Goal: Information Seeking & Learning: Compare options

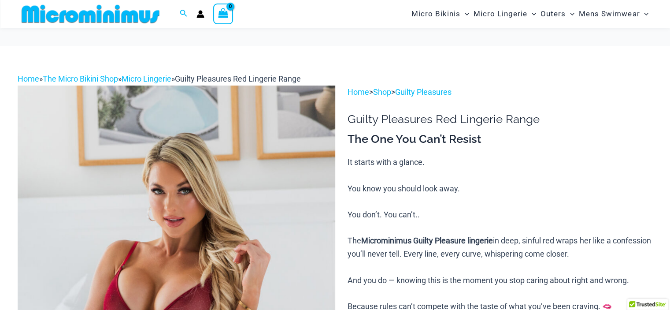
scroll to position [168, 0]
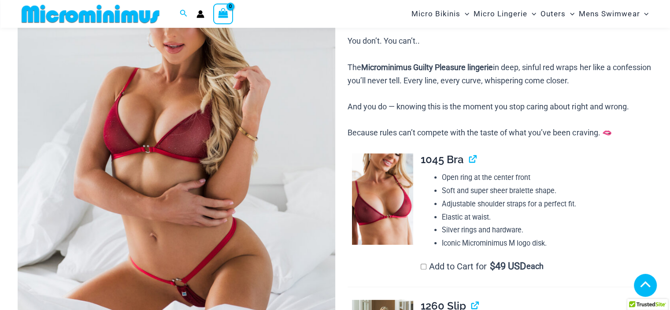
click at [162, 126] on img at bounding box center [177, 150] width 318 height 476
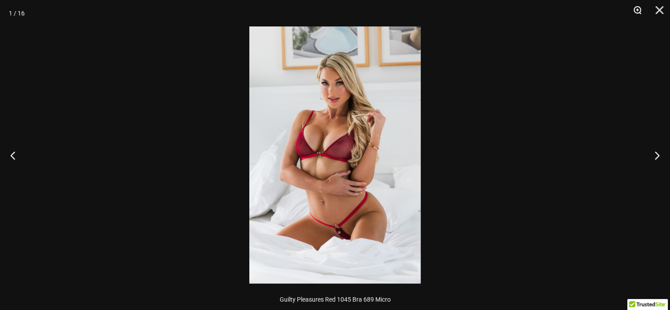
click at [641, 12] on button "Zoom" at bounding box center [634, 13] width 22 height 26
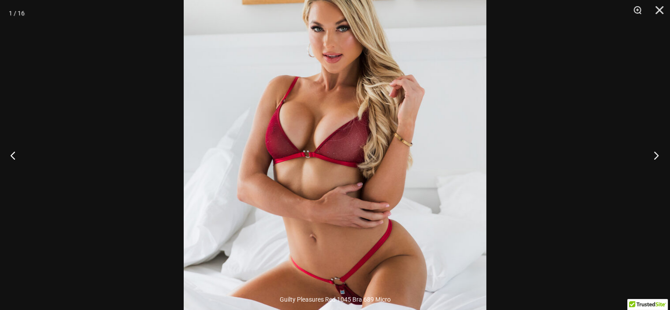
click at [656, 151] on button "Next" at bounding box center [653, 155] width 33 height 44
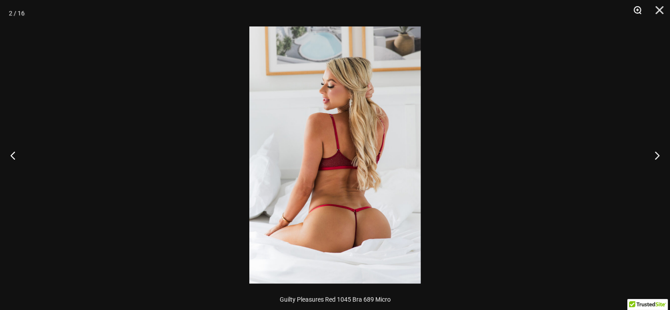
click at [637, 11] on button "Zoom" at bounding box center [634, 13] width 22 height 26
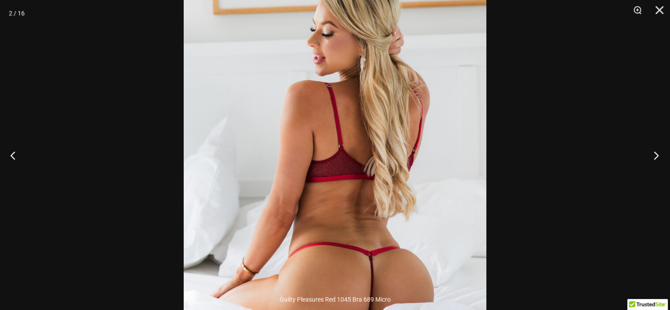
click at [650, 158] on button "Next" at bounding box center [653, 155] width 33 height 44
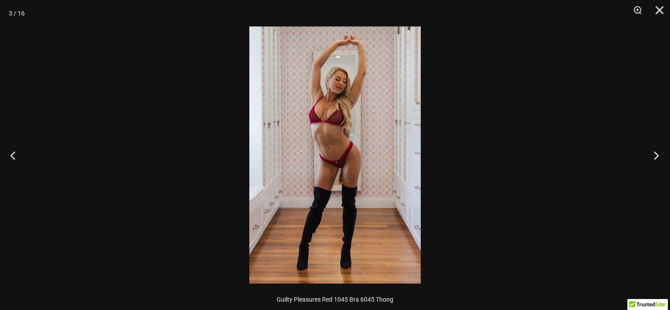
click at [650, 158] on button "Next" at bounding box center [653, 155] width 33 height 44
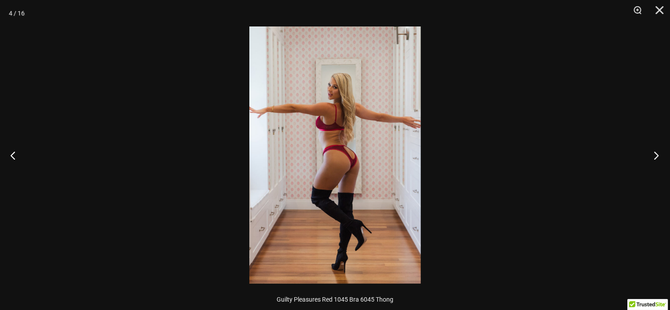
click at [650, 158] on button "Next" at bounding box center [653, 155] width 33 height 44
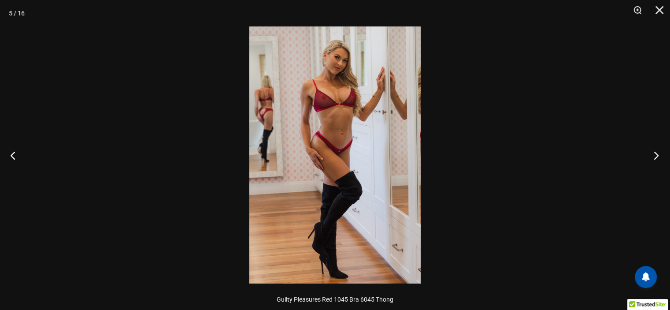
click at [650, 158] on button "Next" at bounding box center [653, 155] width 33 height 44
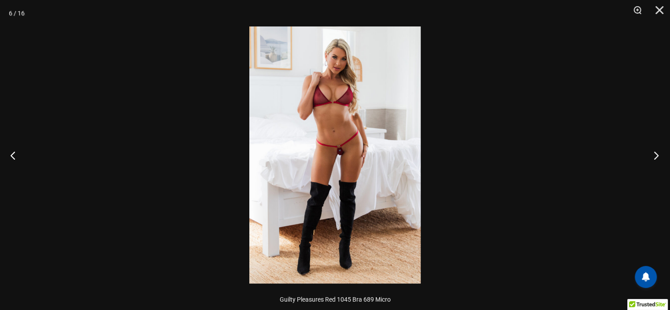
click at [650, 158] on button "Next" at bounding box center [653, 155] width 33 height 44
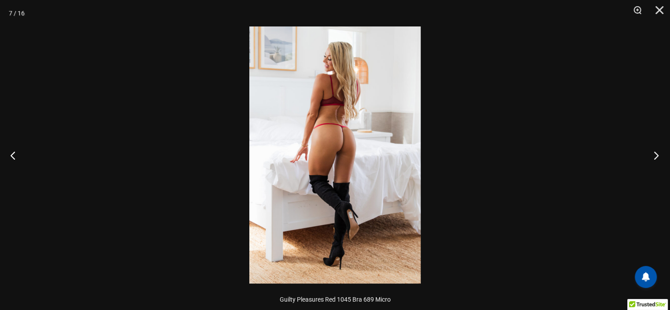
click at [650, 158] on button "Next" at bounding box center [653, 155] width 33 height 44
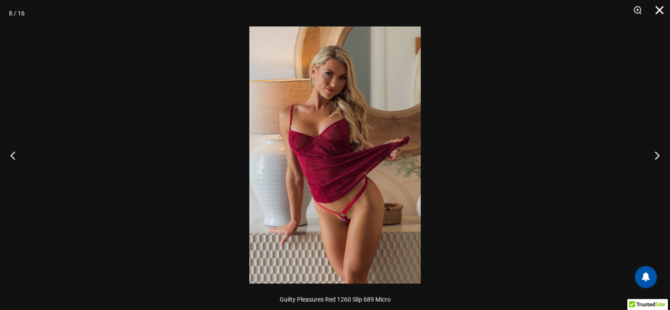
click at [662, 13] on button "Close" at bounding box center [656, 13] width 22 height 26
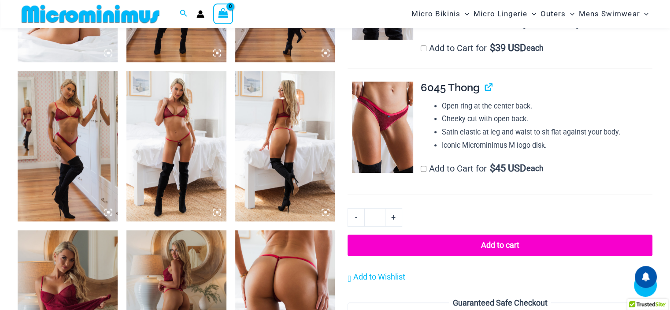
scroll to position [741, 0]
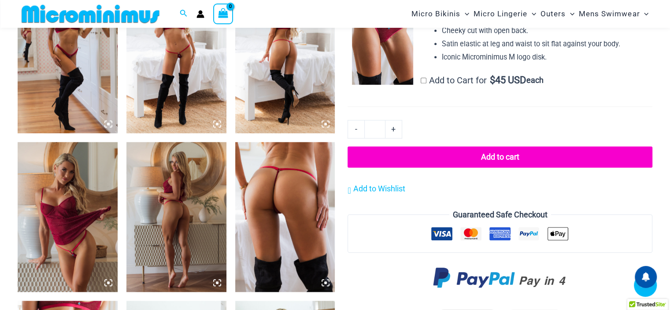
click at [284, 189] on img at bounding box center [285, 217] width 100 height 150
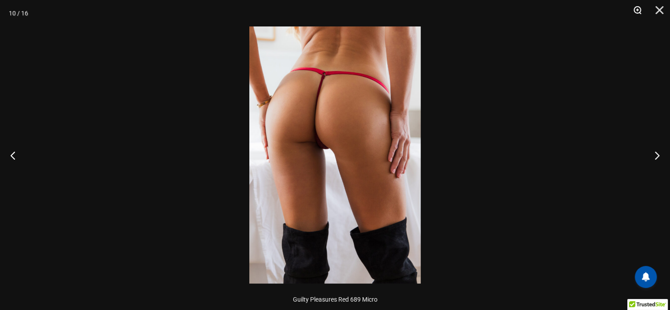
click at [637, 9] on button "Zoom" at bounding box center [634, 13] width 22 height 26
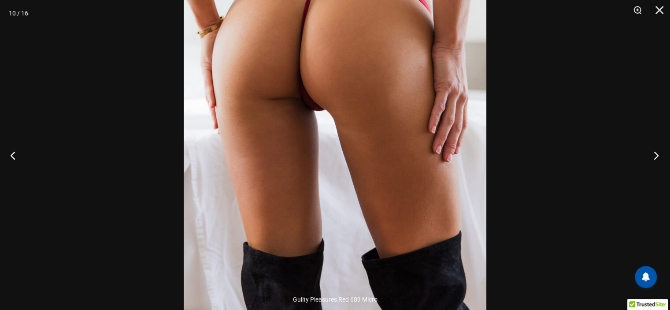
click at [659, 153] on button "Next" at bounding box center [653, 155] width 33 height 44
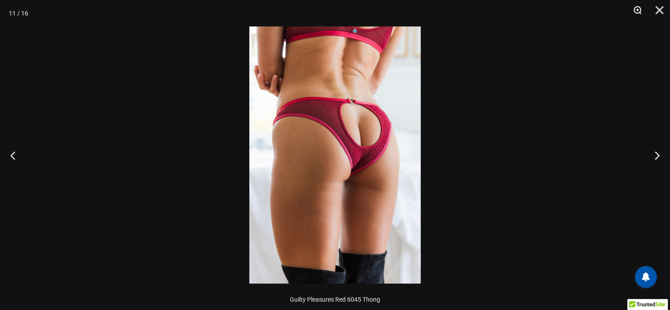
click at [636, 10] on button "Zoom" at bounding box center [634, 13] width 22 height 26
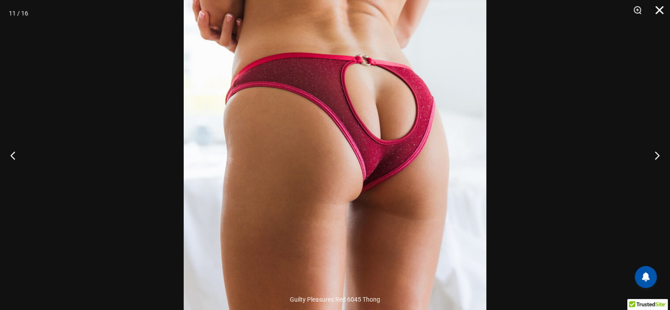
click at [658, 11] on button "Close" at bounding box center [656, 13] width 22 height 26
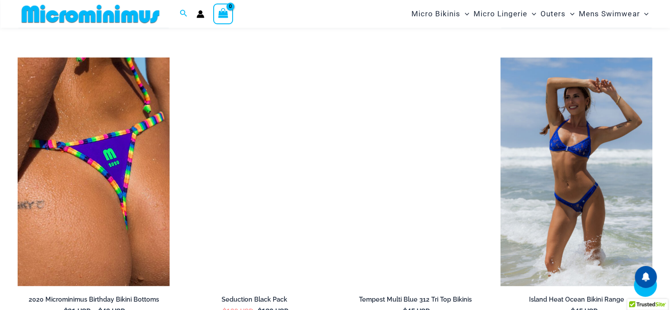
scroll to position [2019, 0]
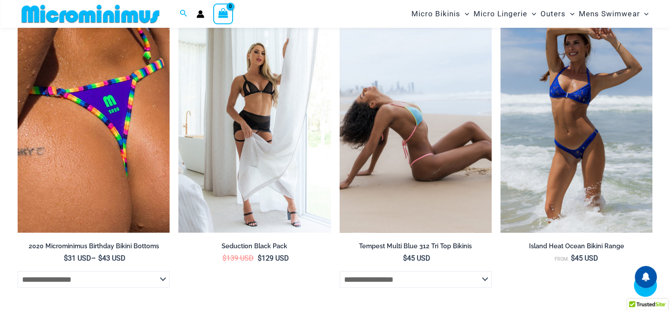
click at [421, 132] on img at bounding box center [416, 118] width 152 height 228
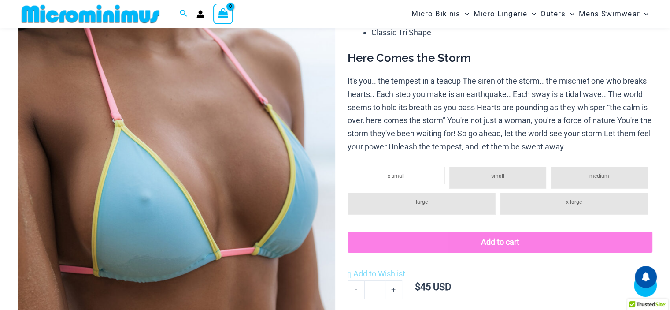
scroll to position [168, 0]
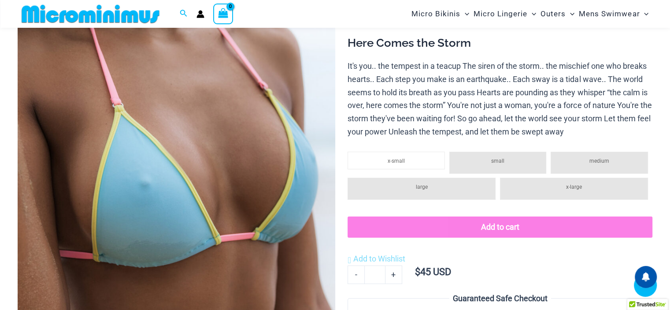
click at [177, 156] on img at bounding box center [177, 150] width 318 height 476
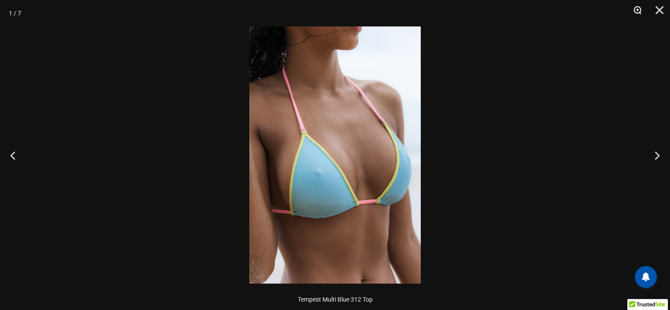
click at [635, 12] on button "Zoom" at bounding box center [634, 13] width 22 height 26
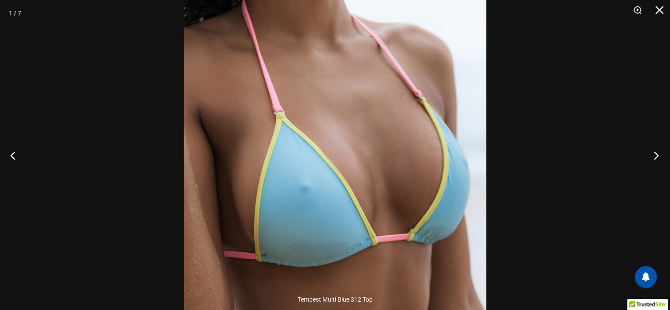
click at [658, 156] on button "Next" at bounding box center [653, 155] width 33 height 44
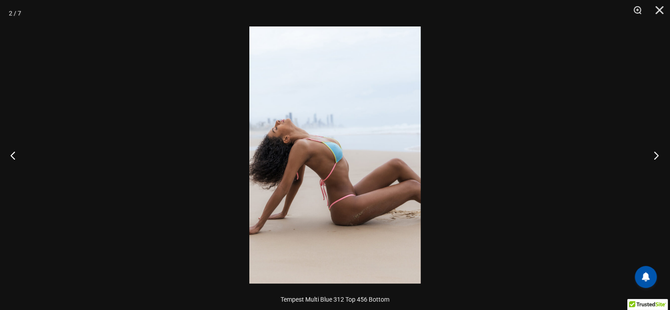
click at [657, 156] on button "Next" at bounding box center [653, 155] width 33 height 44
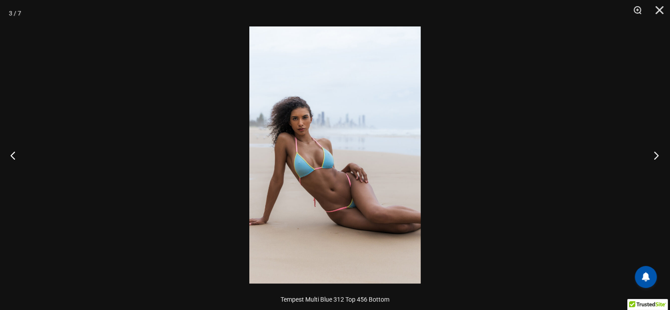
click at [657, 155] on button "Next" at bounding box center [653, 155] width 33 height 44
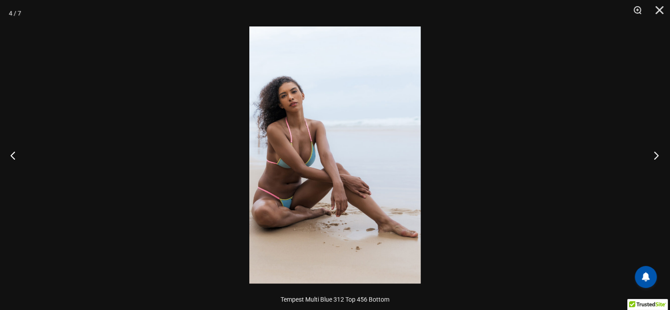
click at [657, 155] on button "Next" at bounding box center [653, 155] width 33 height 44
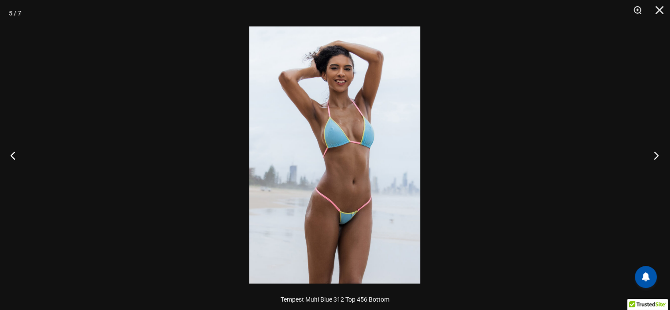
click at [658, 154] on button "Next" at bounding box center [653, 155] width 33 height 44
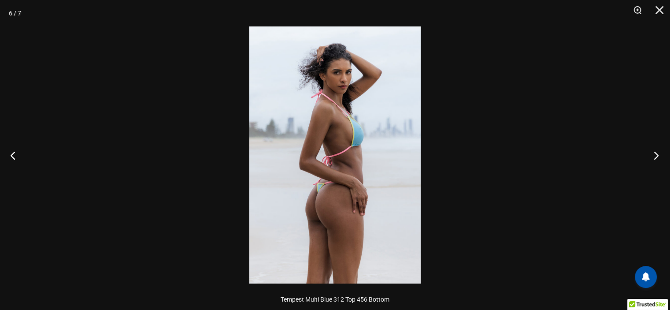
click at [658, 154] on button "Next" at bounding box center [653, 155] width 33 height 44
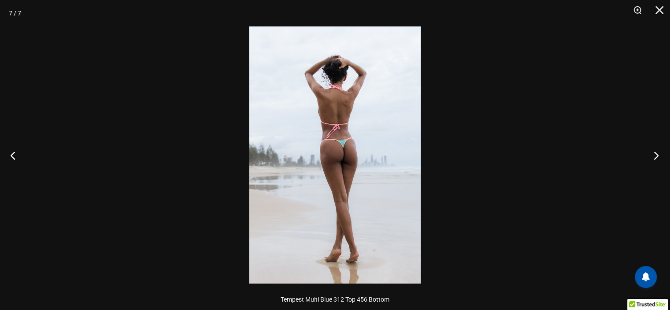
click at [659, 154] on button "Next" at bounding box center [653, 155] width 33 height 44
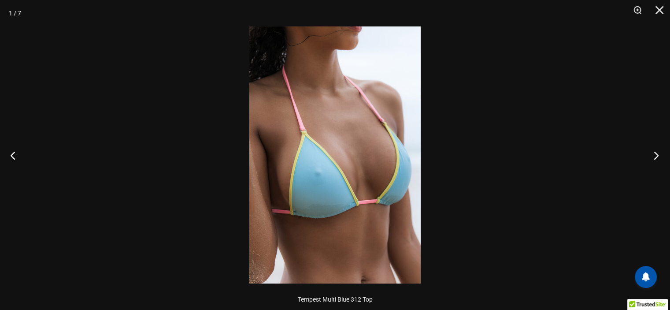
click at [659, 154] on button "Next" at bounding box center [653, 155] width 33 height 44
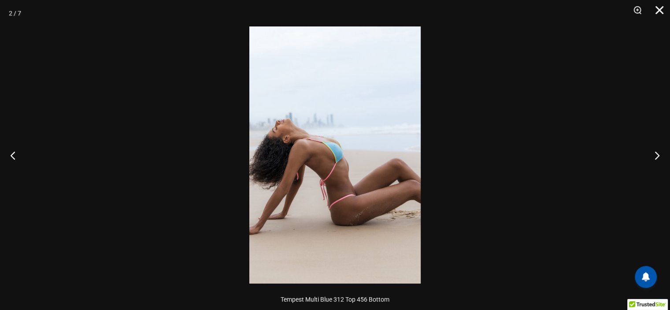
click at [663, 13] on button "Close" at bounding box center [656, 13] width 22 height 26
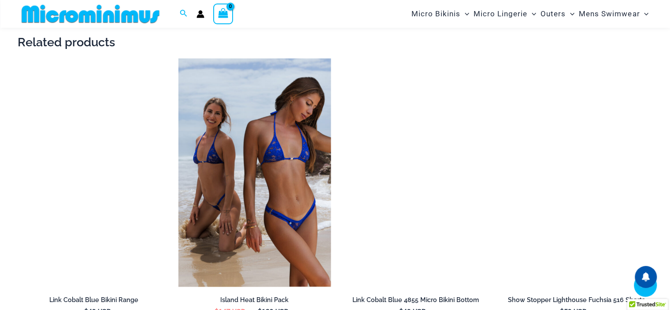
scroll to position [1182, 0]
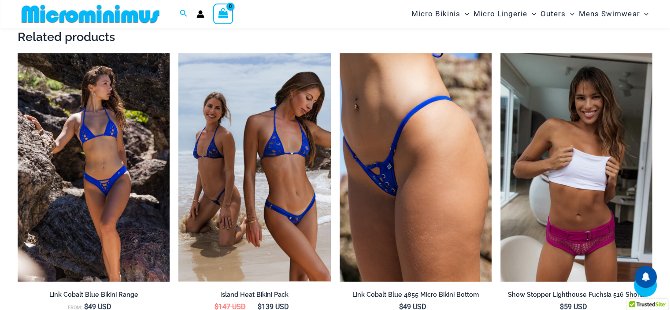
click at [78, 13] on img at bounding box center [90, 14] width 145 height 20
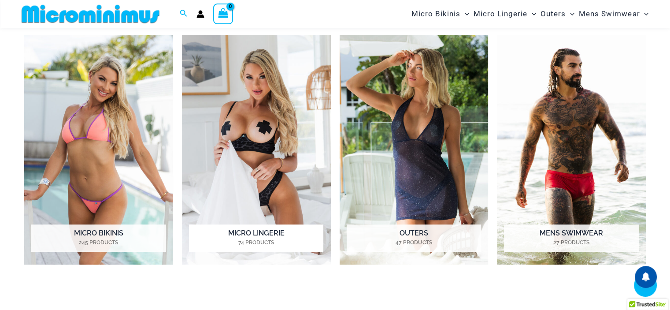
scroll to position [653, 0]
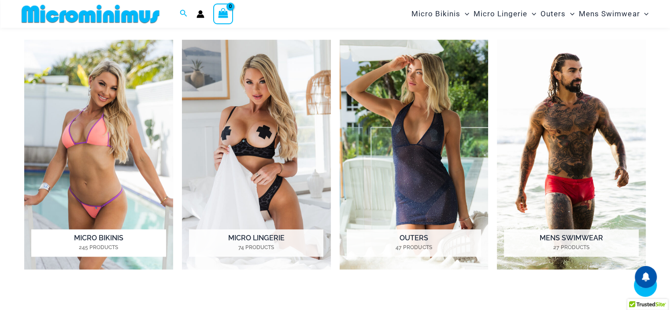
click at [107, 136] on img "Visit product category Micro Bikinis" at bounding box center [98, 155] width 149 height 230
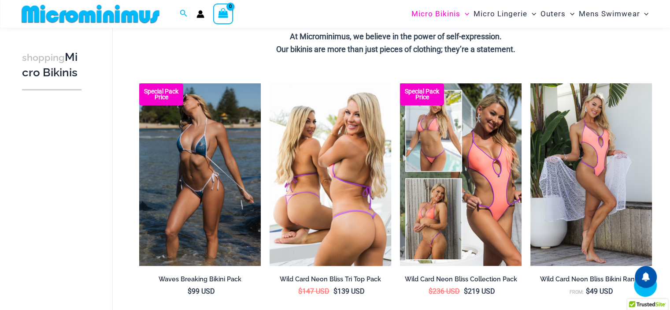
scroll to position [219, 0]
click at [344, 176] on img at bounding box center [331, 174] width 122 height 182
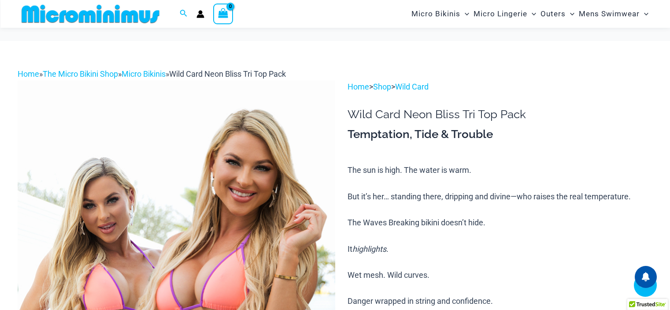
scroll to position [438, 0]
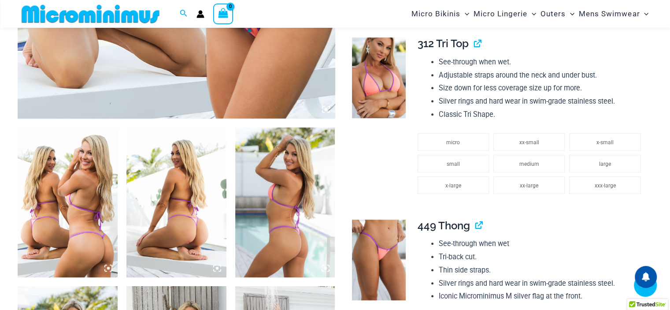
click at [182, 139] on img at bounding box center [176, 202] width 100 height 150
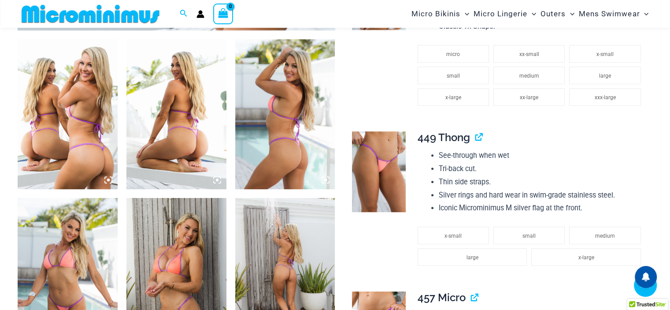
scroll to position [0, 0]
click at [189, 108] on img at bounding box center [176, 114] width 100 height 150
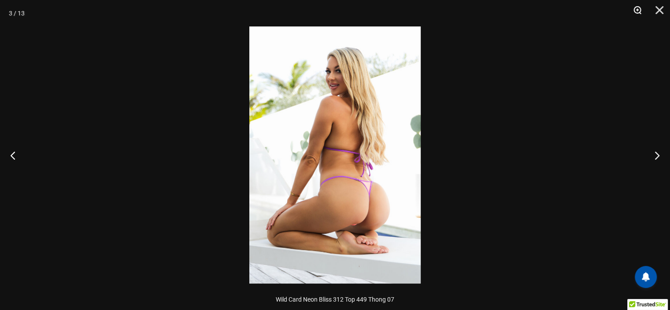
click at [638, 11] on button "Zoom" at bounding box center [634, 13] width 22 height 26
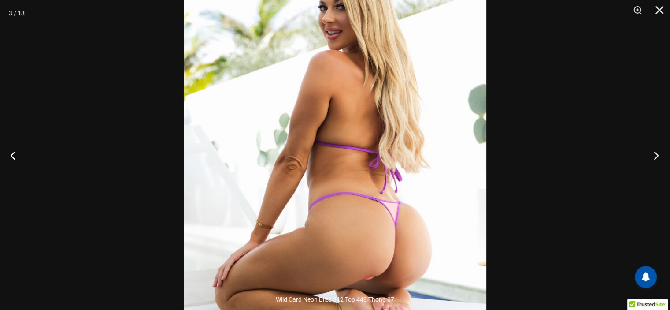
click at [657, 153] on button "Next" at bounding box center [653, 155] width 33 height 44
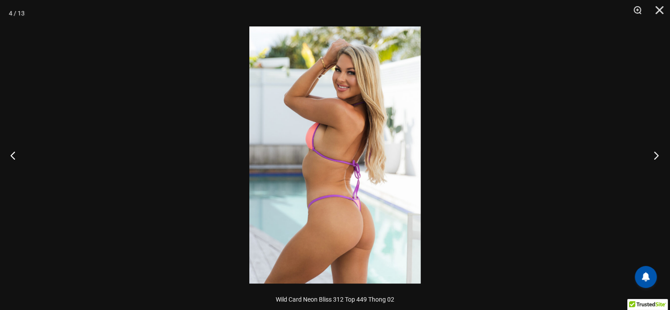
click at [657, 153] on button "Next" at bounding box center [653, 155] width 33 height 44
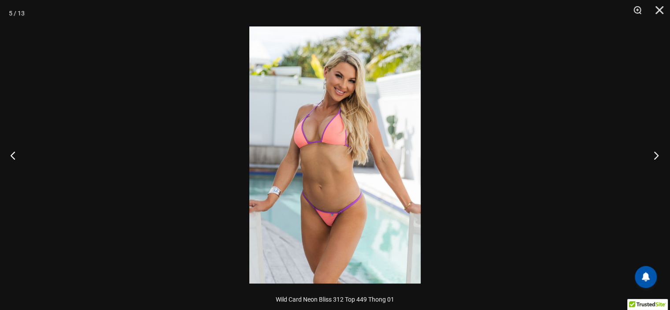
click at [657, 153] on button "Next" at bounding box center [653, 155] width 33 height 44
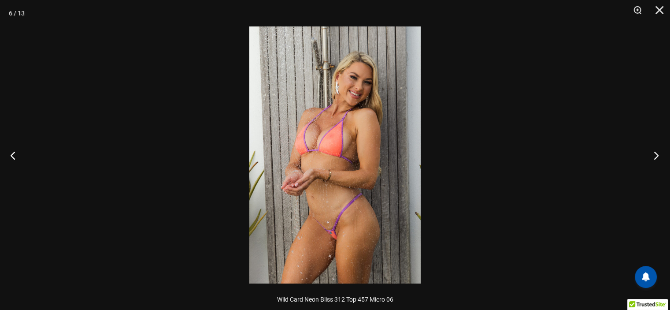
click at [657, 153] on button "Next" at bounding box center [653, 155] width 33 height 44
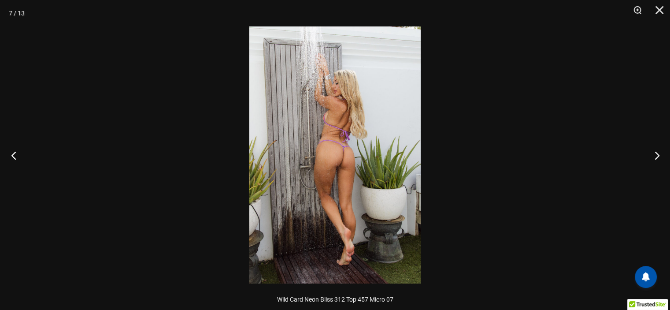
click at [14, 158] on button "Previous" at bounding box center [16, 155] width 33 height 44
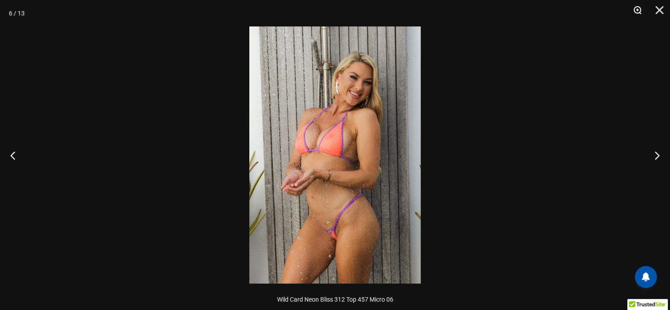
click at [643, 4] on button "Zoom" at bounding box center [634, 13] width 22 height 26
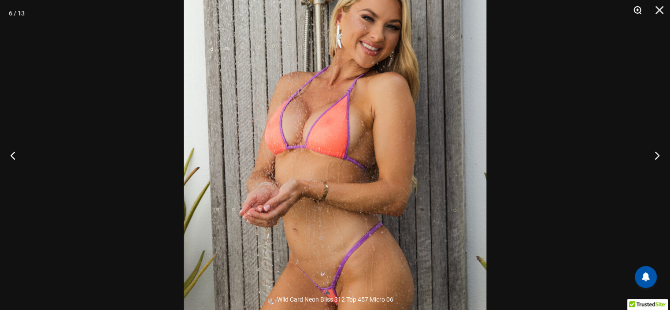
click at [643, 5] on button "Zoom" at bounding box center [634, 13] width 22 height 26
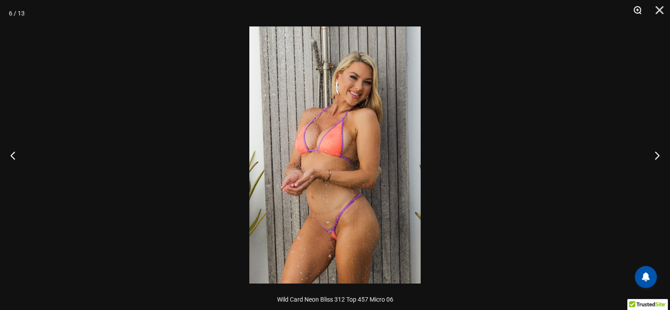
click at [643, 5] on button "Zoom" at bounding box center [634, 13] width 22 height 26
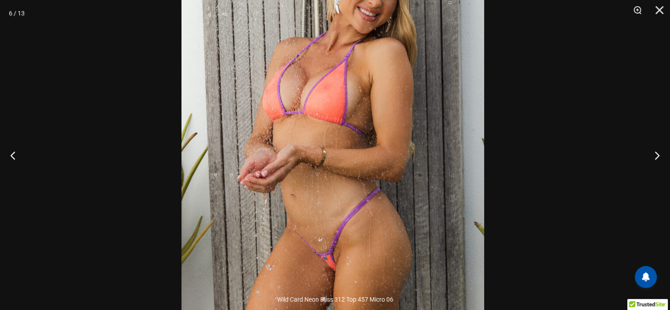
click at [389, 114] on img at bounding box center [333, 121] width 303 height 454
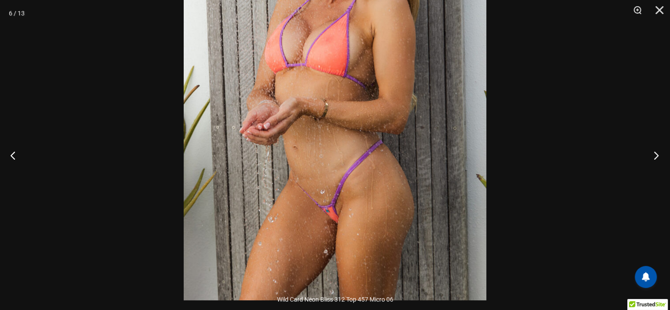
click at [654, 152] on button "Next" at bounding box center [653, 155] width 33 height 44
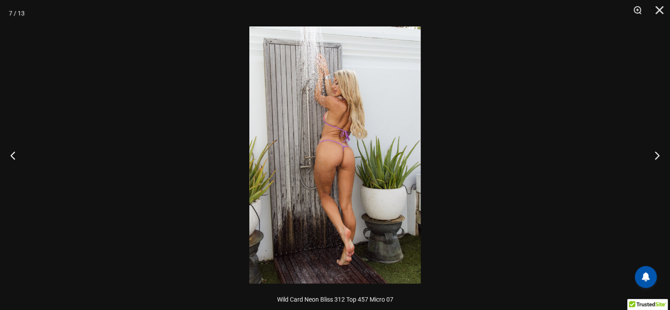
click at [359, 142] on img at bounding box center [334, 154] width 171 height 257
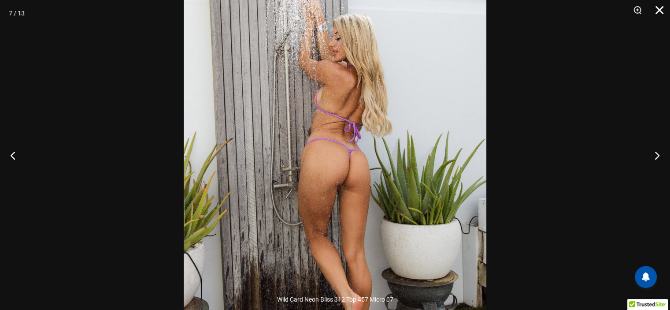
click at [659, 11] on button "Close" at bounding box center [656, 13] width 22 height 26
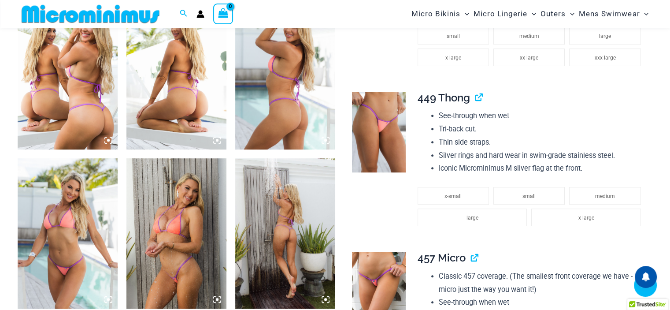
scroll to position [570, 0]
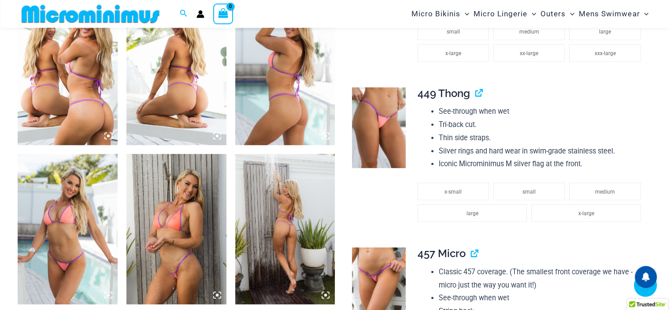
click at [64, 99] on img at bounding box center [68, 70] width 100 height 150
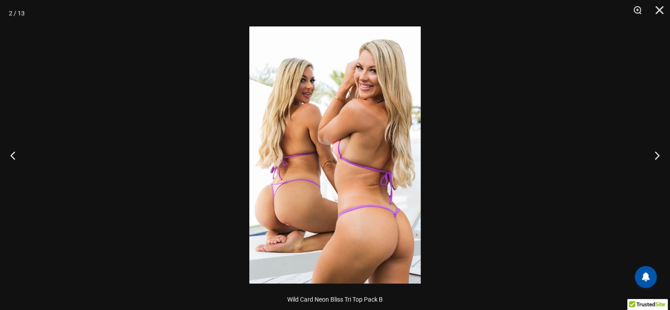
click at [363, 213] on img at bounding box center [334, 154] width 171 height 257
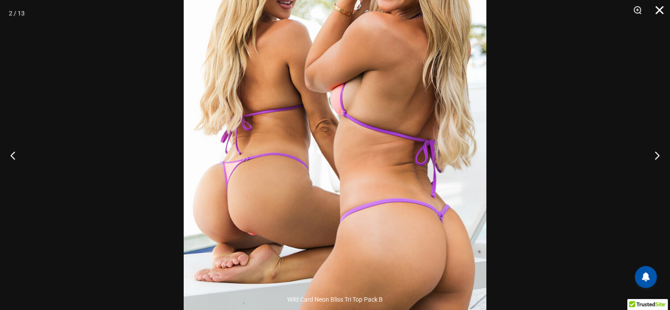
click at [657, 11] on button "Close" at bounding box center [656, 13] width 22 height 26
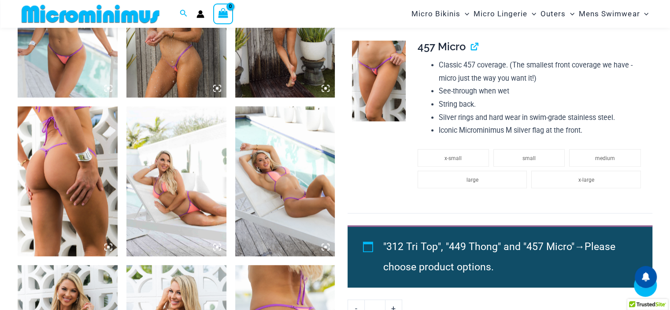
scroll to position [790, 0]
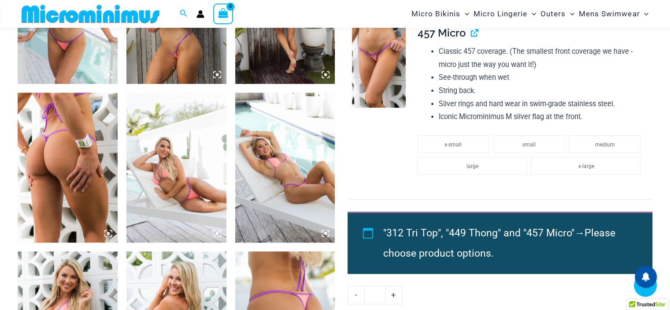
click at [194, 182] on img at bounding box center [176, 168] width 100 height 150
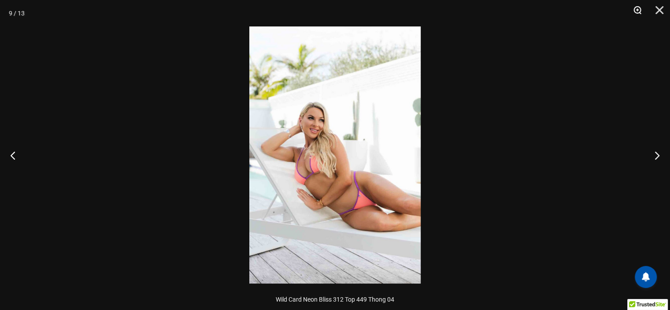
click at [638, 8] on button "Zoom" at bounding box center [634, 13] width 22 height 26
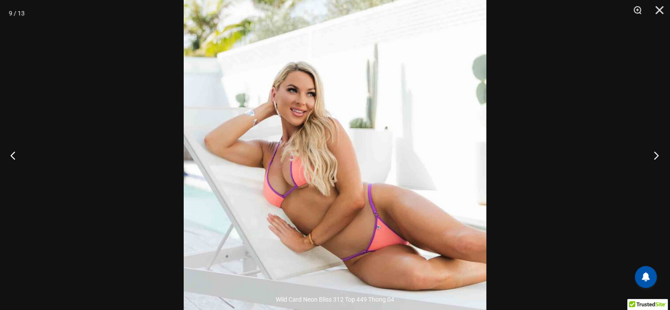
click at [653, 152] on button "Next" at bounding box center [653, 155] width 33 height 44
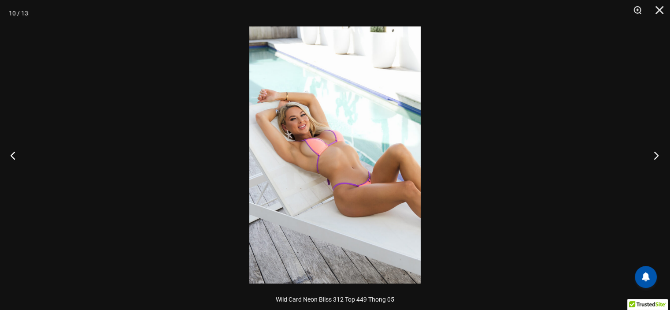
click at [653, 152] on button "Next" at bounding box center [653, 155] width 33 height 44
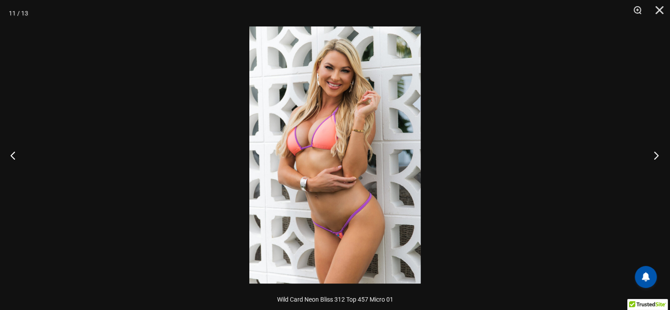
click at [653, 152] on button "Next" at bounding box center [653, 155] width 33 height 44
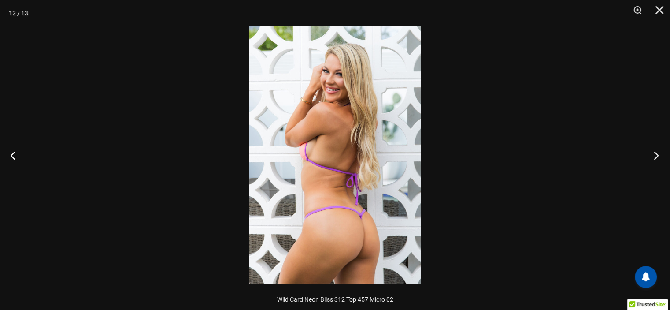
click at [653, 152] on button "Next" at bounding box center [653, 155] width 33 height 44
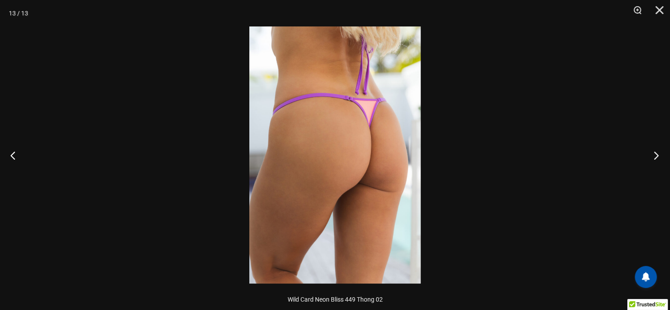
click at [653, 152] on button "Next" at bounding box center [653, 155] width 33 height 44
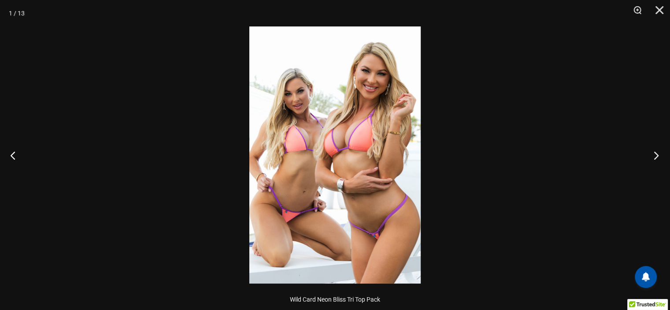
click at [653, 152] on button "Next" at bounding box center [653, 155] width 33 height 44
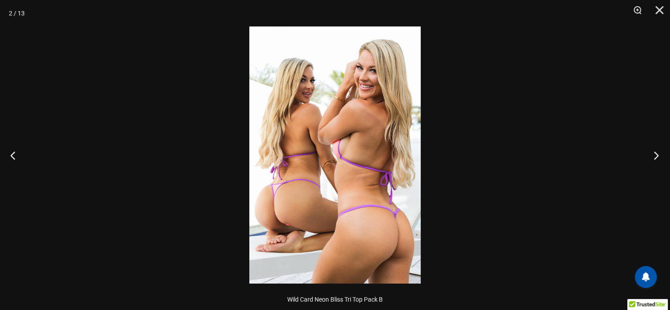
click at [654, 152] on button "Next" at bounding box center [653, 155] width 33 height 44
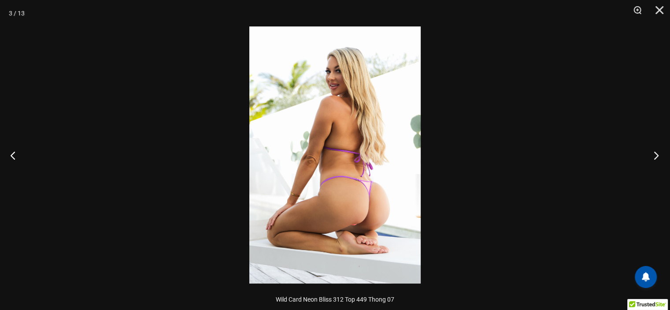
click at [654, 152] on button "Next" at bounding box center [653, 155] width 33 height 44
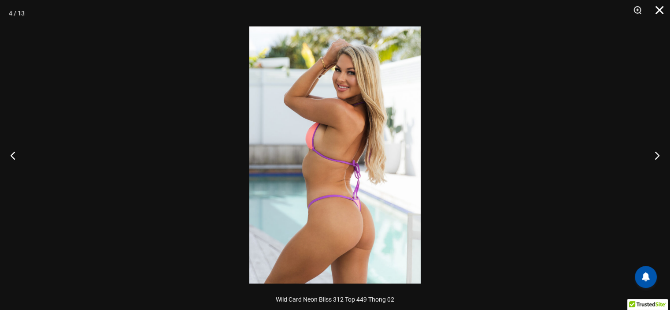
click at [658, 10] on button "Close" at bounding box center [656, 13] width 22 height 26
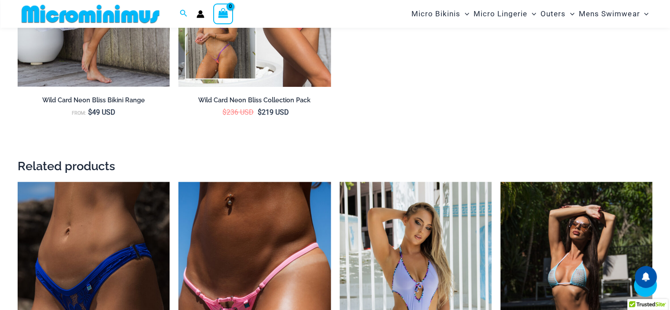
scroll to position [1804, 0]
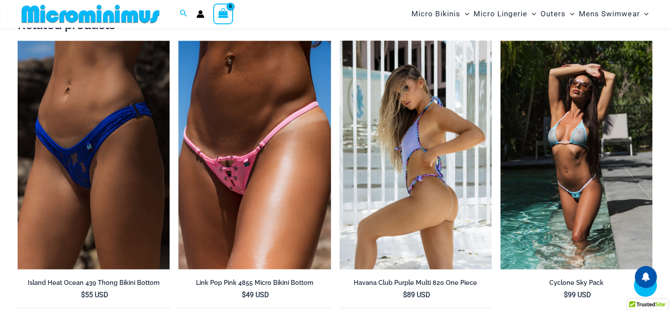
click at [454, 137] on img at bounding box center [416, 155] width 152 height 228
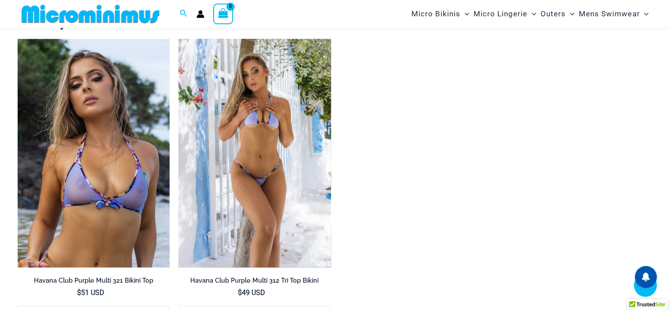
scroll to position [920, 0]
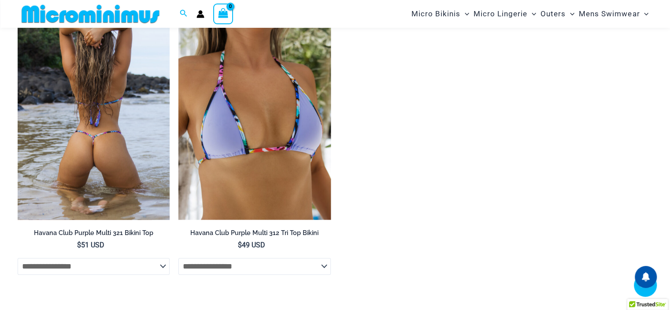
click at [101, 123] on img at bounding box center [94, 105] width 152 height 228
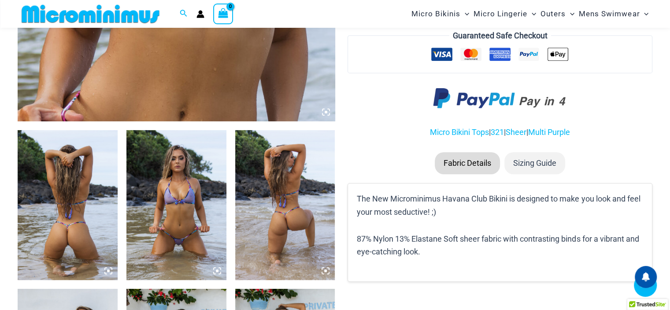
click at [178, 148] on img at bounding box center [176, 205] width 100 height 150
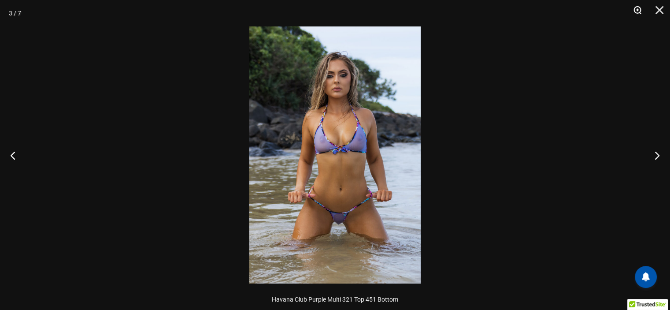
click at [640, 12] on button "Zoom" at bounding box center [634, 13] width 22 height 26
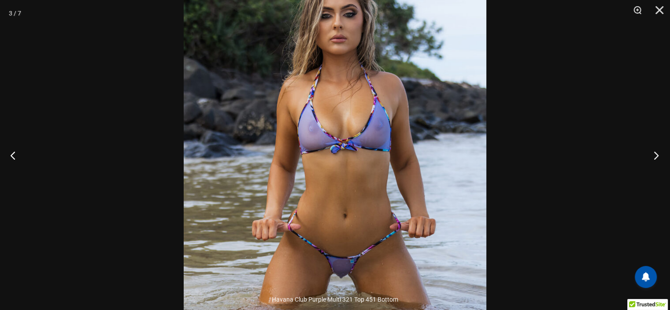
click at [660, 155] on button "Next" at bounding box center [653, 155] width 33 height 44
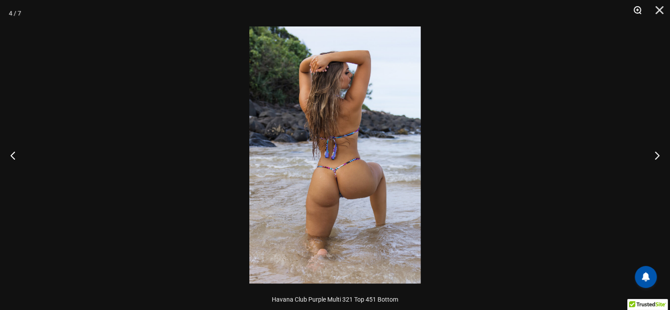
click at [637, 13] on button "Zoom" at bounding box center [634, 13] width 22 height 26
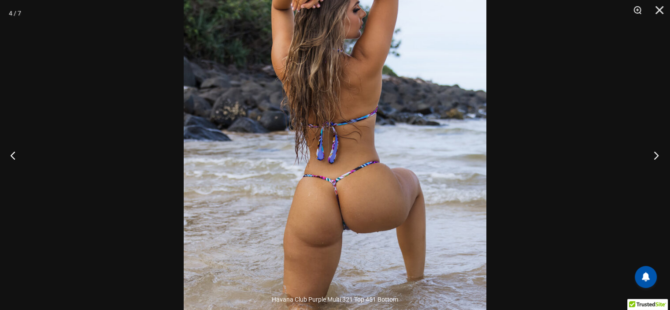
click at [658, 158] on button "Next" at bounding box center [653, 155] width 33 height 44
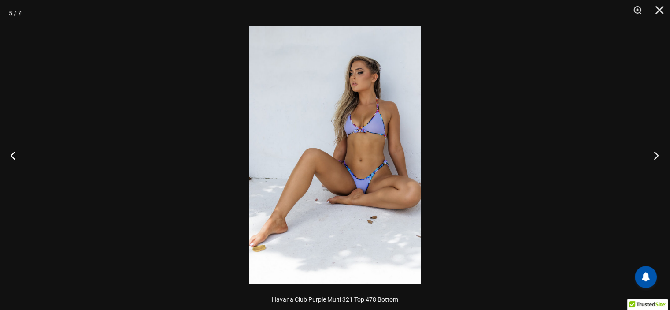
click at [658, 158] on button "Next" at bounding box center [653, 155] width 33 height 44
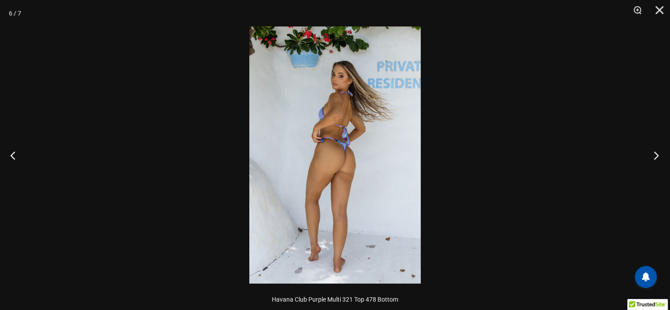
click at [658, 158] on button "Next" at bounding box center [653, 155] width 33 height 44
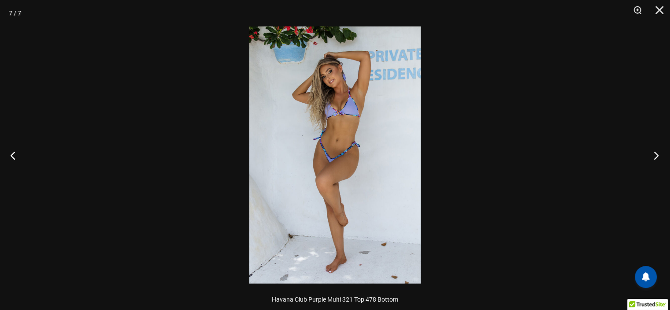
click at [658, 158] on button "Next" at bounding box center [653, 155] width 33 height 44
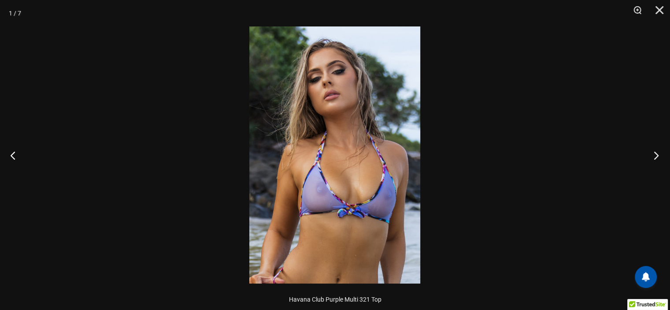
click at [658, 158] on button "Next" at bounding box center [653, 155] width 33 height 44
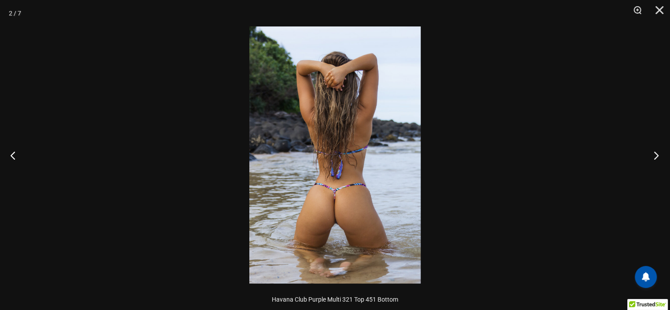
click at [658, 158] on button "Next" at bounding box center [653, 155] width 33 height 44
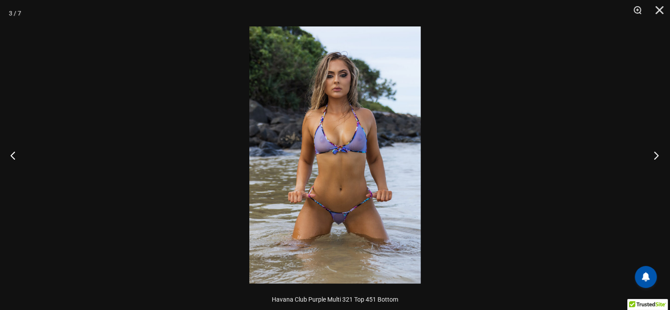
click at [658, 158] on button "Next" at bounding box center [653, 155] width 33 height 44
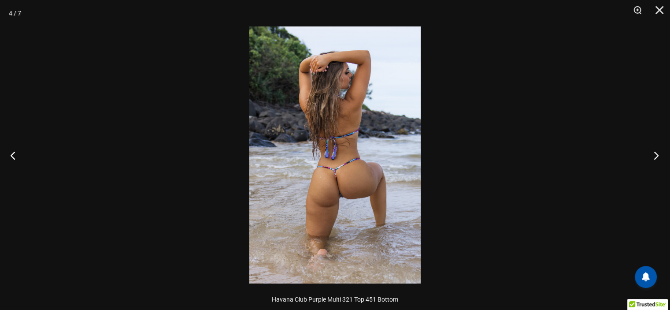
click at [658, 158] on button "Next" at bounding box center [653, 155] width 33 height 44
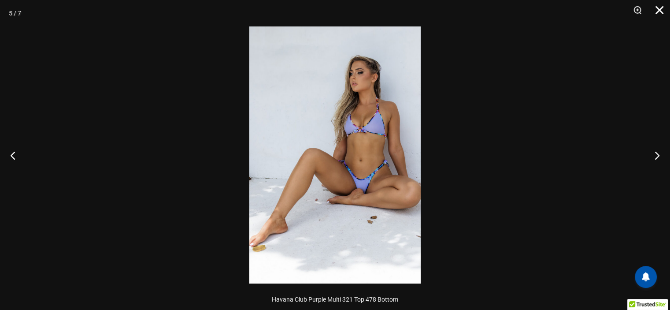
click at [662, 12] on button "Close" at bounding box center [656, 13] width 22 height 26
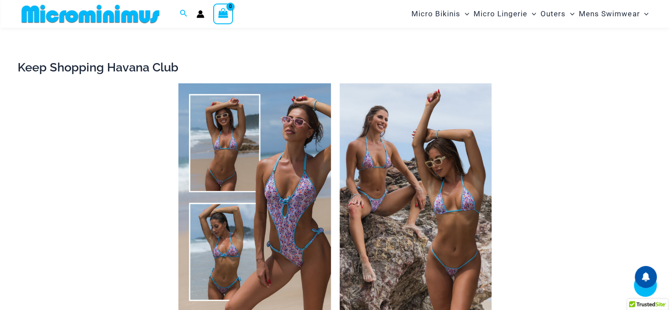
scroll to position [1184, 0]
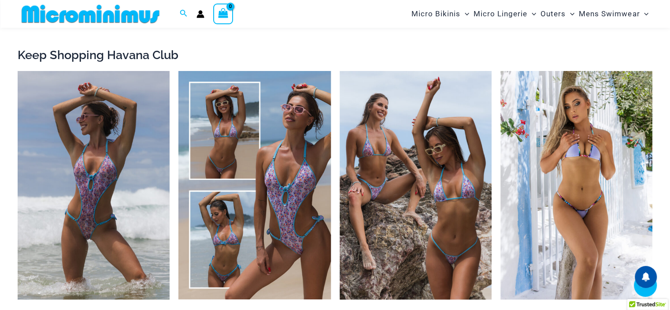
click at [58, 13] on img at bounding box center [90, 14] width 145 height 20
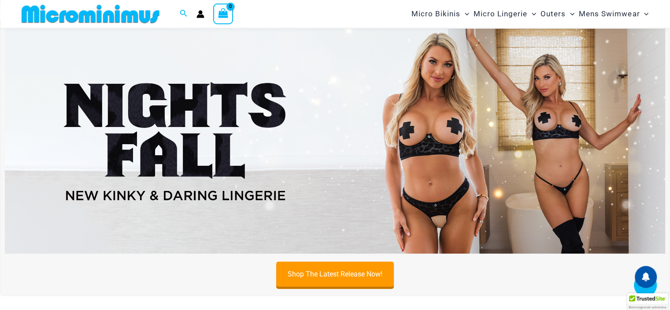
scroll to position [300, 0]
